Goal: Task Accomplishment & Management: Complete application form

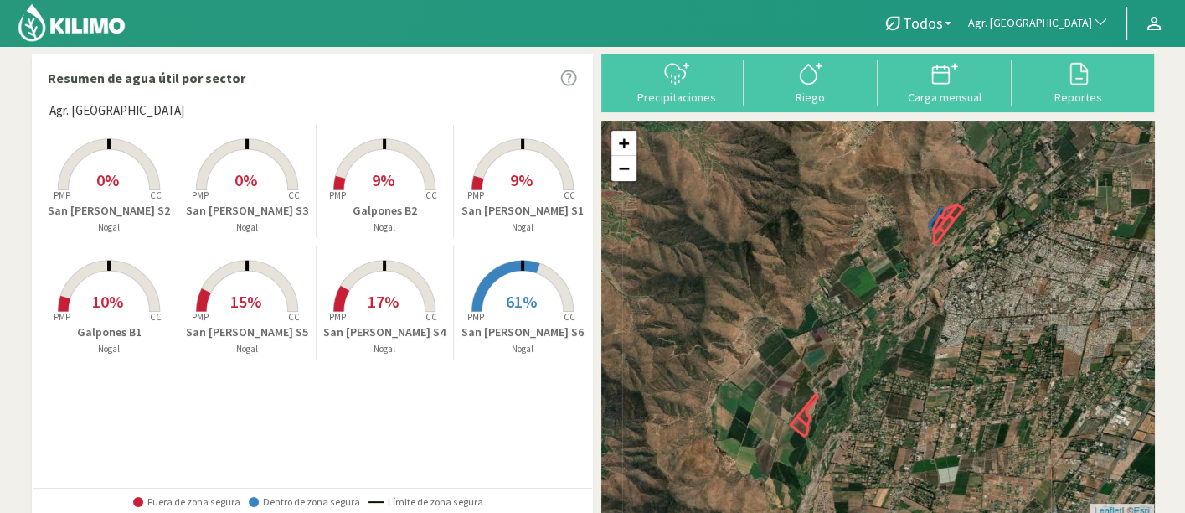
click at [411, 199] on rect at bounding box center [385, 192] width 134 height 134
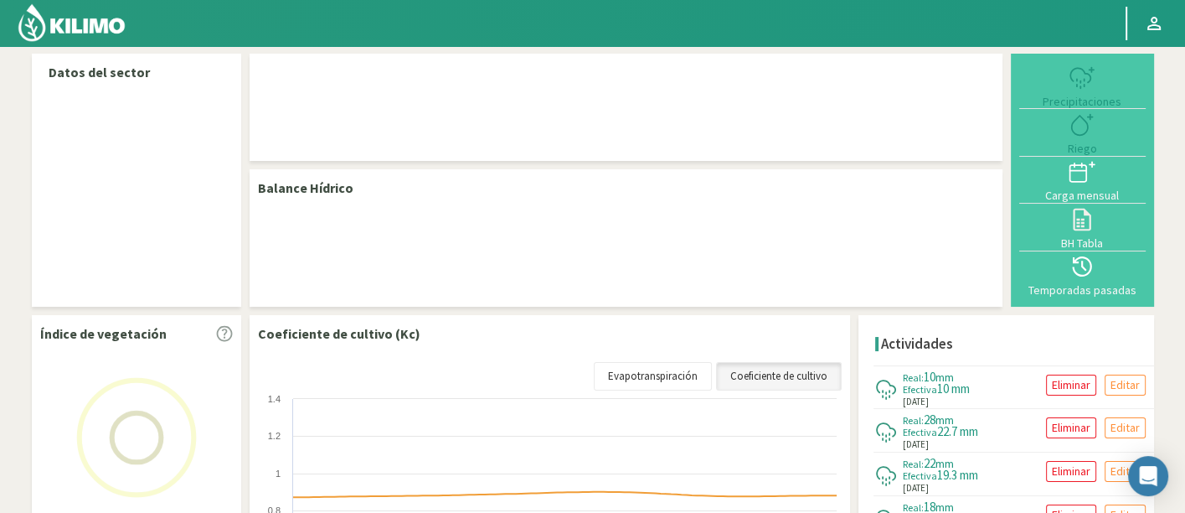
select select "19: Object"
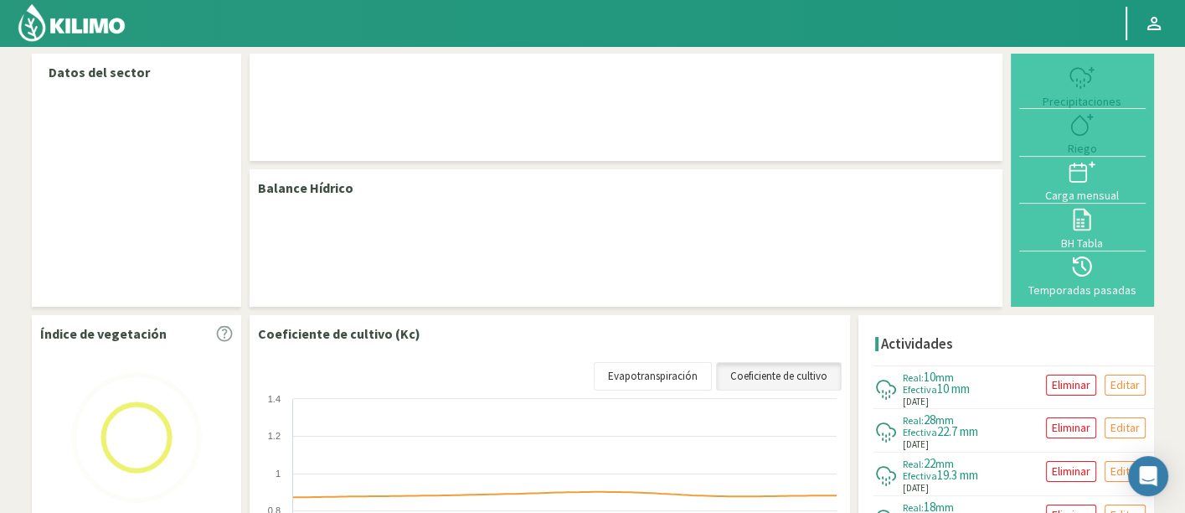
select select "1: Object"
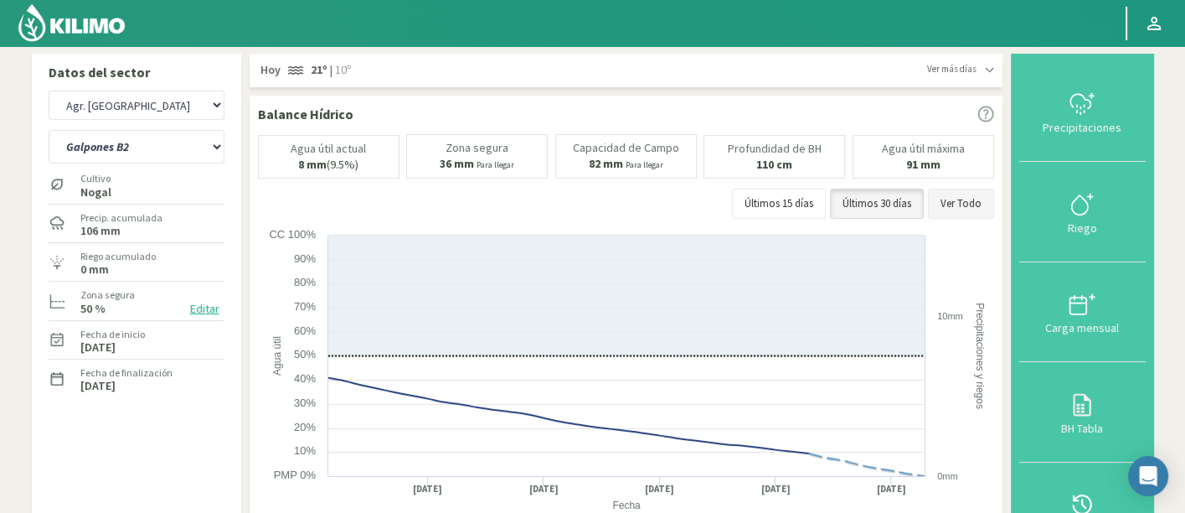
click at [983, 194] on button "Ver Todo" at bounding box center [961, 203] width 66 height 30
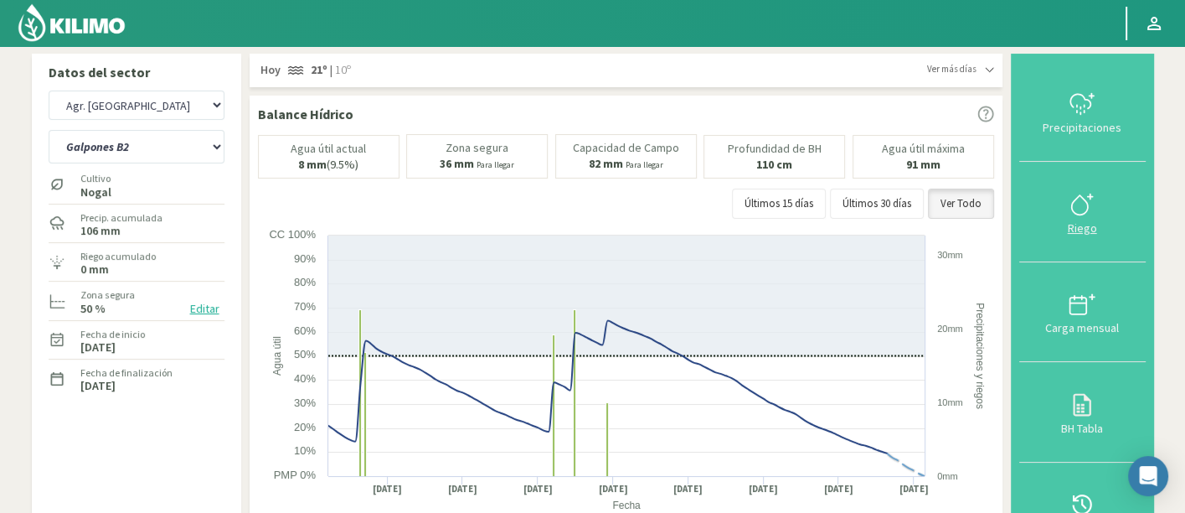
click at [1076, 209] on icon at bounding box center [1082, 204] width 27 height 27
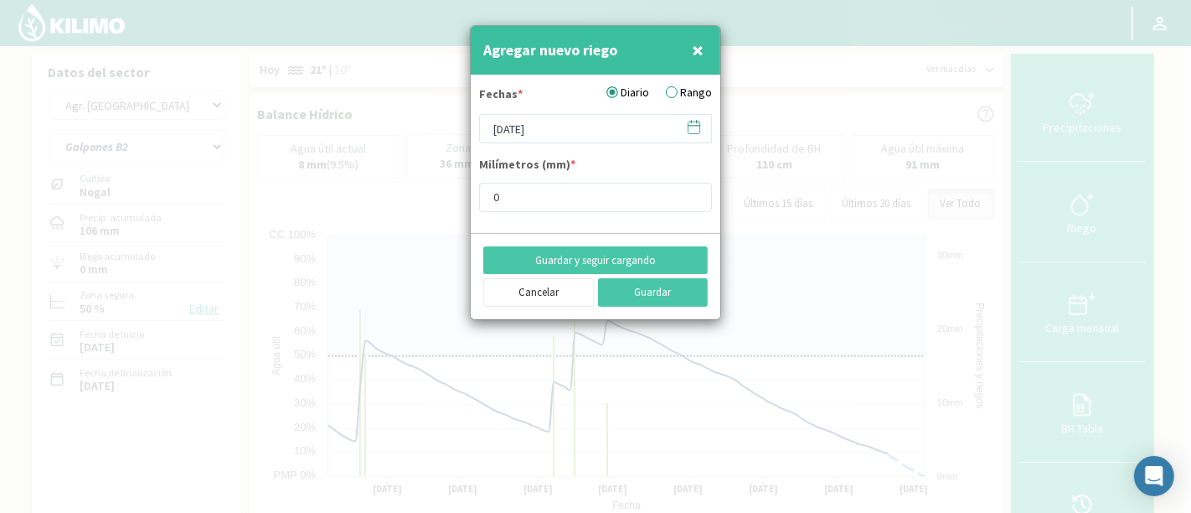
click at [690, 126] on icon at bounding box center [695, 126] width 12 height 0
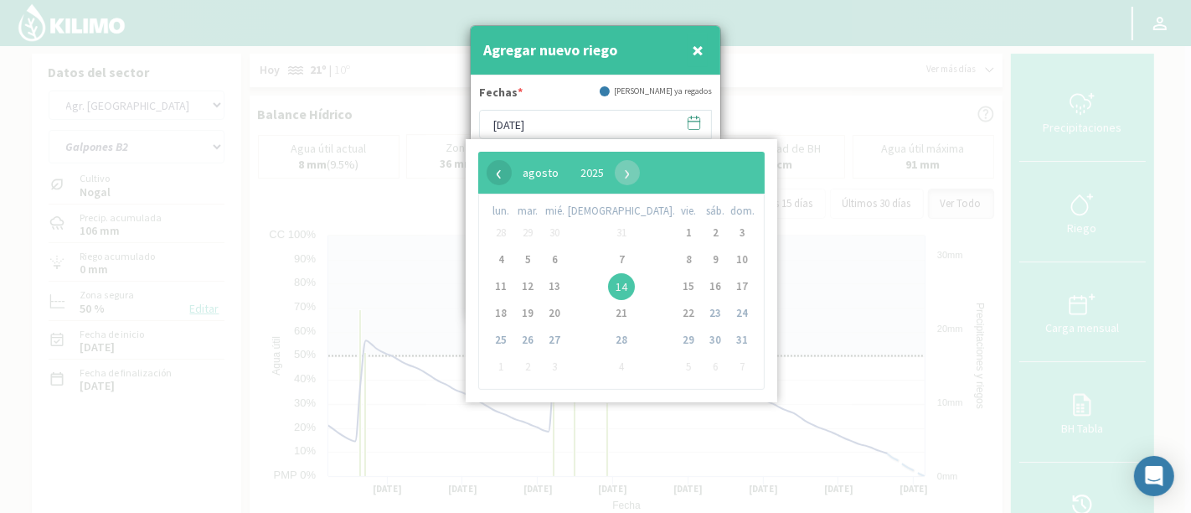
click at [502, 176] on span "‹" at bounding box center [499, 172] width 25 height 25
click at [502, 177] on span "‹" at bounding box center [499, 172] width 25 height 25
click at [675, 230] on span "2" at bounding box center [688, 232] width 27 height 27
type input "[DATE]"
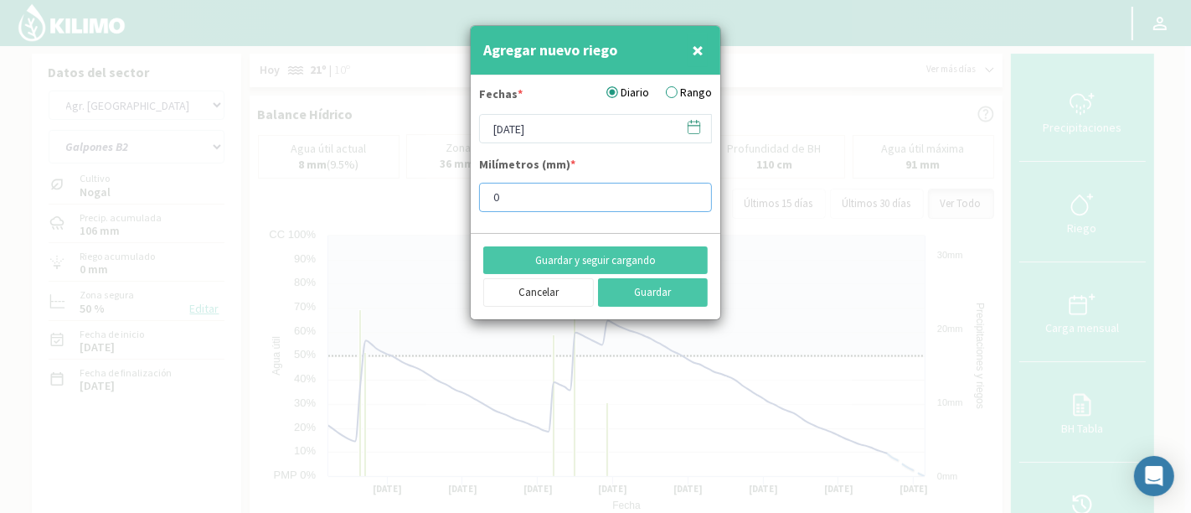
drag, startPoint x: 610, startPoint y: 190, endPoint x: 404, endPoint y: 193, distance: 206.1
click at [404, 193] on div "Agregar nuevo riego × Fechas * Diario Rango [DATE] Milímetros (mm) * 0 Guardar …" at bounding box center [595, 256] width 1191 height 513
type input "25"
type input "25.91"
click at [635, 288] on button "Guardar" at bounding box center [653, 292] width 111 height 28
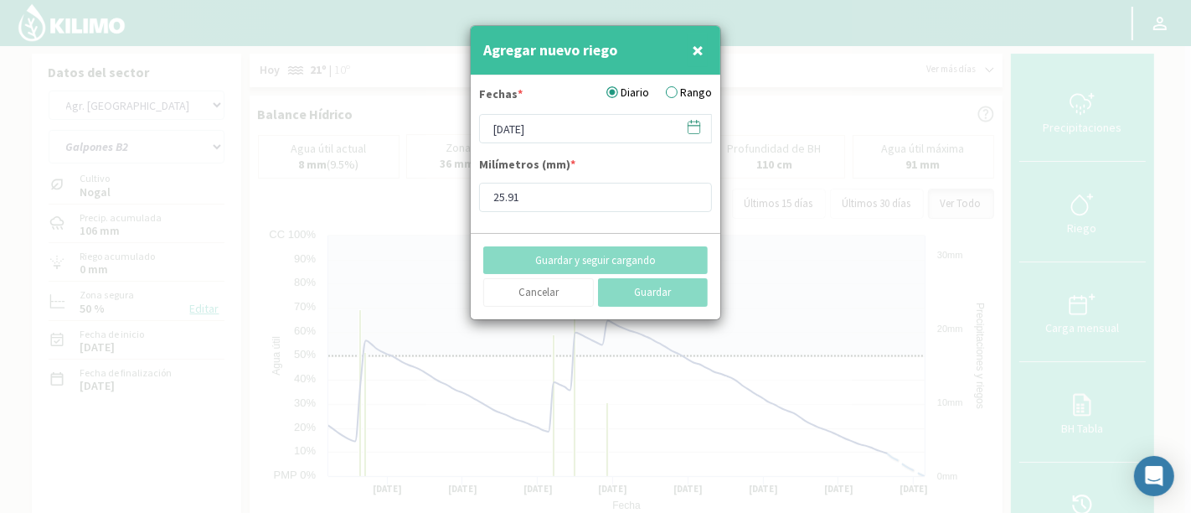
type input "[DATE]"
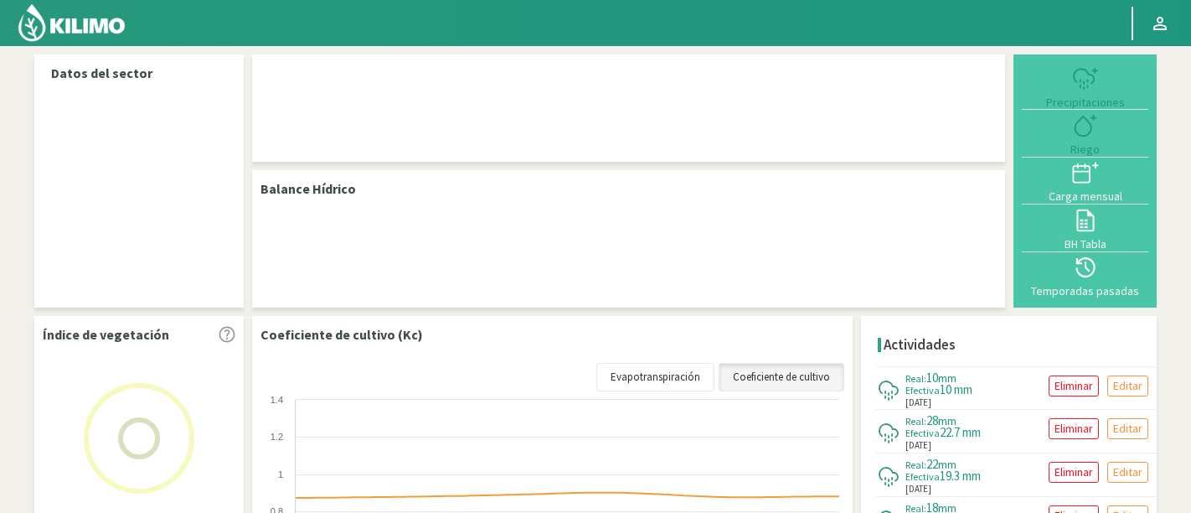
select select "19: Object"
select select "1: Object"
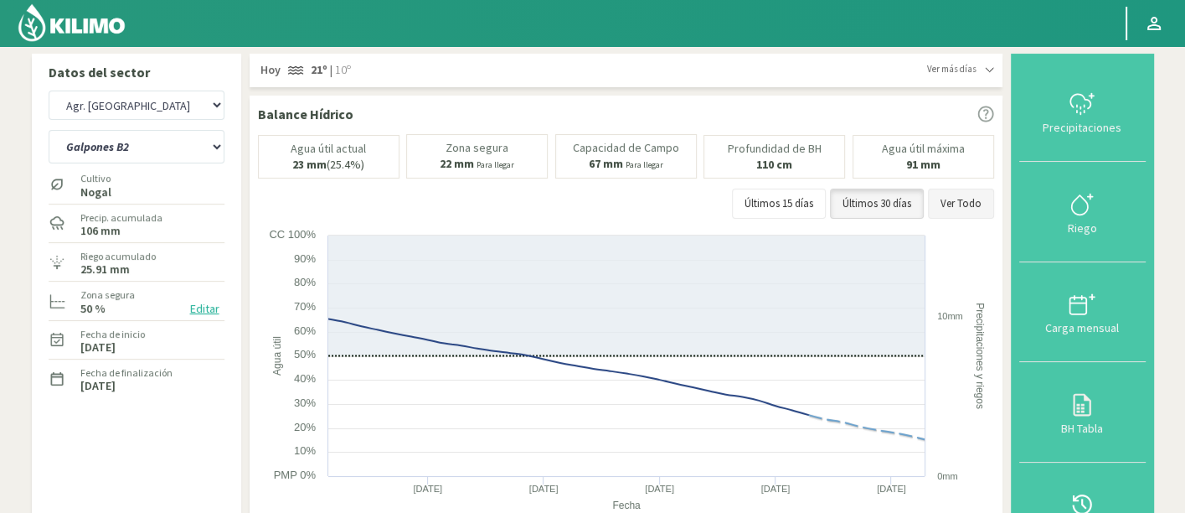
click at [985, 198] on button "Ver Todo" at bounding box center [961, 203] width 66 height 30
